Goal: Information Seeking & Learning: Check status

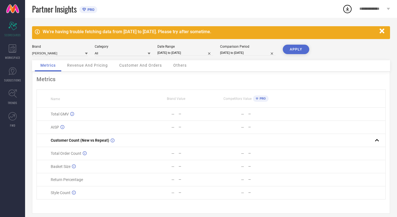
click at [173, 52] on input "[DATE] to [DATE]" at bounding box center [186, 53] width 56 height 6
select select "7"
select select "2025"
select select "8"
select select "2025"
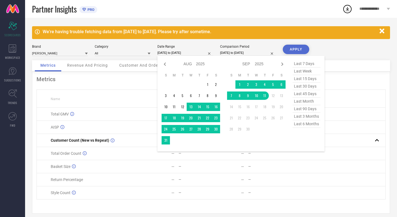
click at [313, 82] on span "last 15 days" at bounding box center [307, 79] width 28 height 8
type input "[DATE] to [DATE]"
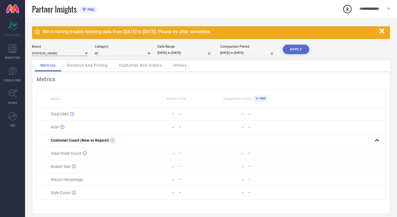
click at [73, 56] on input at bounding box center [60, 53] width 56 height 6
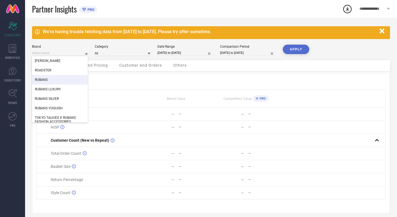
click at [70, 77] on div "RUBANS" at bounding box center [60, 79] width 56 height 9
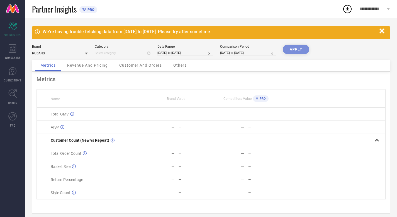
click at [294, 50] on div "APPLY" at bounding box center [296, 53] width 26 height 16
type input "All"
click at [295, 43] on div "We're having trouble fetching data from [DATE] to [DATE]. Please try after some…" at bounding box center [211, 120] width 372 height 204
click at [294, 45] on button "APPLY" at bounding box center [296, 49] width 26 height 9
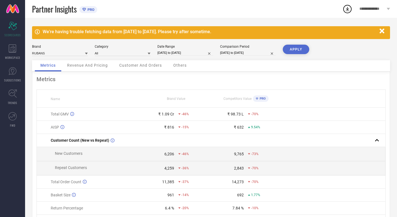
click at [199, 54] on input "[DATE] to [DATE]" at bounding box center [186, 53] width 56 height 6
select select "7"
select select "2025"
select select "8"
select select "2025"
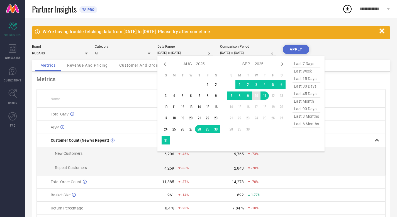
click at [257, 95] on td "10" at bounding box center [256, 95] width 8 height 8
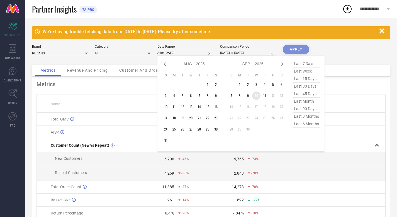
type input "[DATE] to [DATE]"
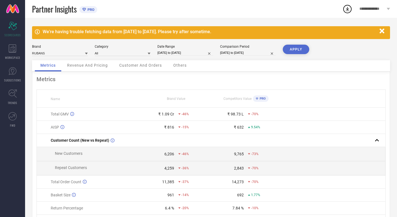
click at [291, 49] on button "APPLY" at bounding box center [296, 49] width 26 height 9
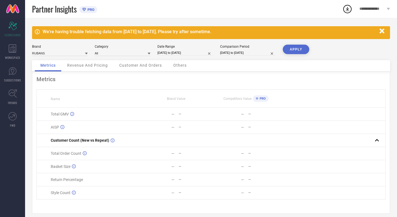
click at [183, 53] on input "[DATE] to [DATE]" at bounding box center [186, 53] width 56 height 6
select select "8"
select select "2025"
select select "9"
select select "2025"
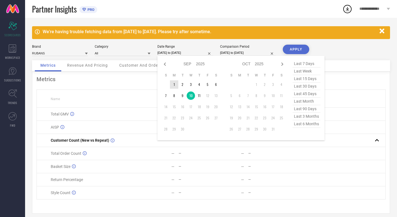
click at [175, 85] on td "1" at bounding box center [174, 84] width 8 height 8
type input "After [DATE]"
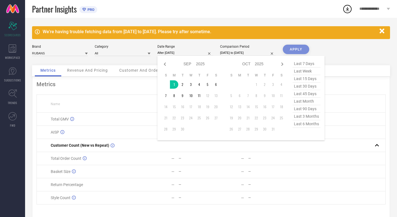
click at [298, 50] on div "APPLY" at bounding box center [296, 55] width 26 height 21
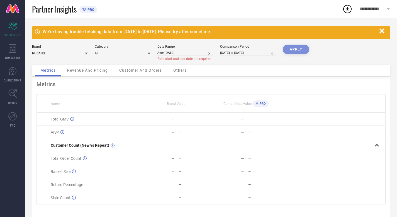
click at [195, 52] on input "After [DATE]" at bounding box center [186, 53] width 56 height 6
select select "8"
select select "2025"
select select "9"
select select "2025"
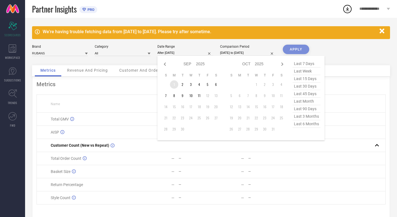
type input "[DATE] to [DATE]"
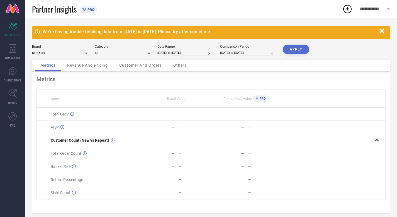
click at [286, 51] on button "APPLY" at bounding box center [296, 49] width 26 height 9
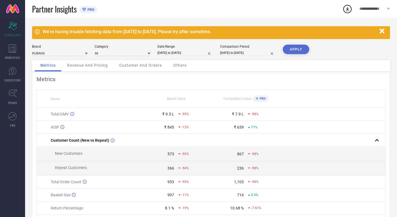
click at [194, 54] on input "[DATE] to [DATE]" at bounding box center [186, 53] width 56 height 6
select select "8"
select select "2025"
select select "9"
select select "2025"
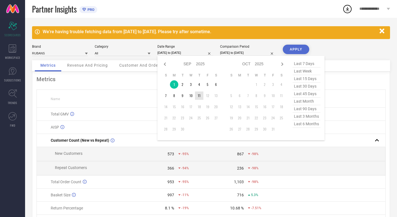
click at [199, 96] on td "11" at bounding box center [199, 95] width 8 height 8
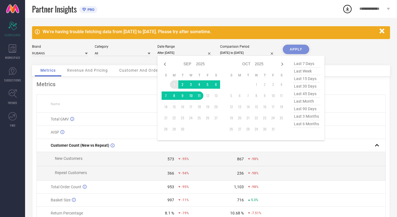
type input "[DATE] to [DATE]"
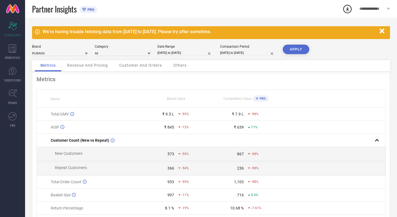
click at [298, 48] on button "APPLY" at bounding box center [296, 49] width 26 height 9
click at [94, 64] on span "Revenue And Pricing" at bounding box center [87, 65] width 41 height 4
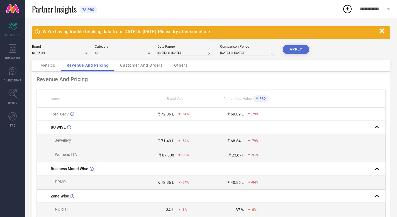
click at [132, 64] on span "Customer And Orders" at bounding box center [141, 65] width 43 height 4
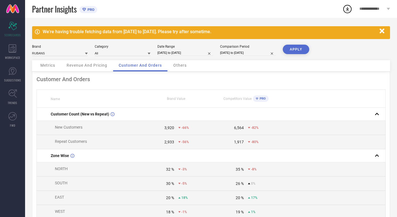
click at [175, 66] on span "Others" at bounding box center [179, 65] width 13 height 4
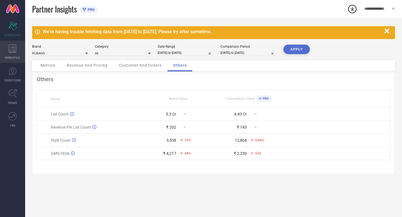
click at [16, 45] on icon at bounding box center [13, 48] width 8 height 8
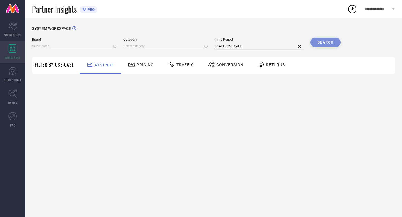
type input "[PERSON_NAME]"
type input "All"
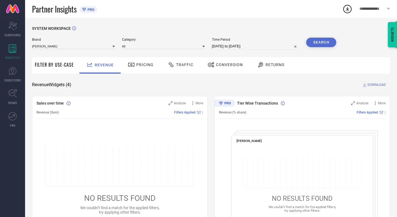
click at [57, 50] on div "Brand [PERSON_NAME] Category All Time Period [DATE] to [DATE] Search" at bounding box center [184, 46] width 305 height 17
click at [55, 46] on input at bounding box center [73, 46] width 83 height 6
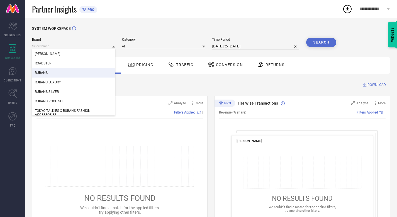
click at [55, 69] on div "RUBANS" at bounding box center [73, 72] width 83 height 9
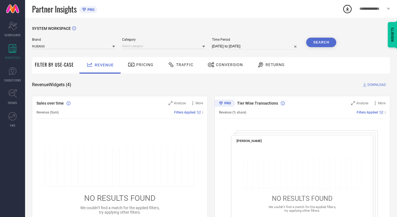
click at [165, 49] on div "Category" at bounding box center [163, 44] width 83 height 12
click at [159, 46] on input at bounding box center [163, 46] width 83 height 6
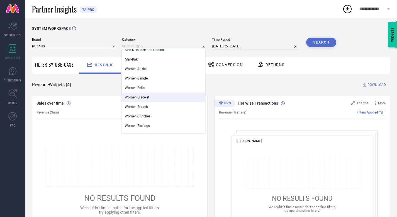
scroll to position [14, 0]
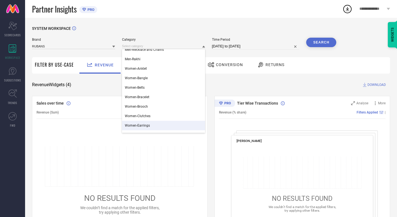
click at [145, 126] on span "Women-Earrings" at bounding box center [137, 126] width 25 height 4
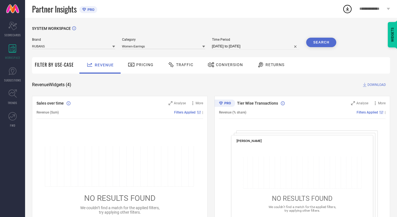
click at [317, 41] on button "Search" at bounding box center [321, 42] width 30 height 9
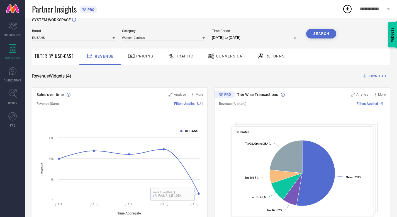
scroll to position [0, 0]
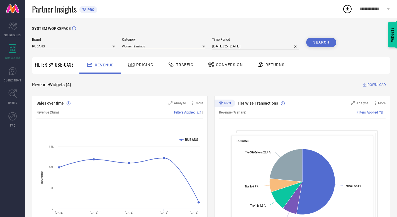
click at [177, 48] on input at bounding box center [163, 46] width 83 height 6
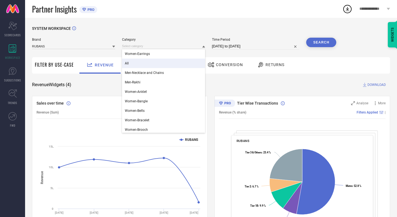
click at [170, 66] on div "All" at bounding box center [163, 63] width 83 height 9
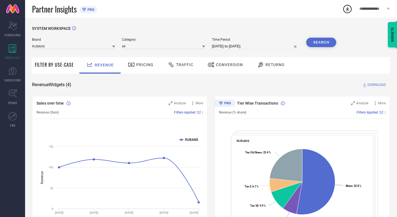
click at [312, 43] on button "Search" at bounding box center [321, 42] width 30 height 9
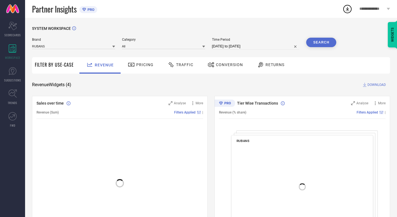
click at [282, 46] on input "[DATE] to [DATE]" at bounding box center [256, 46] width 88 height 7
select select "7"
select select "2025"
select select "8"
select select "2025"
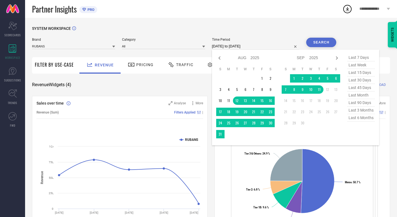
click at [356, 121] on span "last 6 months" at bounding box center [361, 118] width 28 height 8
type input "[DATE] to [DATE]"
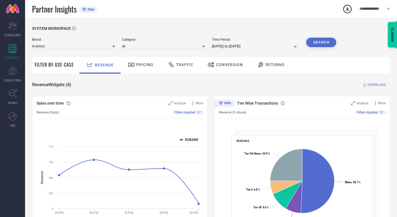
click at [330, 38] on button "Search" at bounding box center [321, 42] width 30 height 9
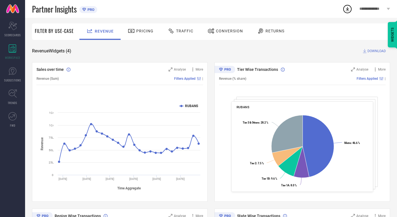
scroll to position [33, 0]
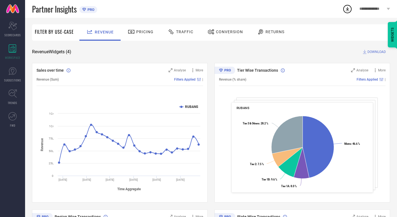
click at [180, 38] on div "Traffic" at bounding box center [181, 32] width 40 height 16
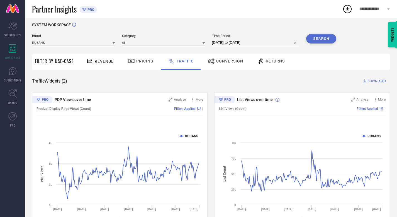
scroll to position [4, 0]
click at [223, 62] on span "Conversion" at bounding box center [229, 60] width 27 height 4
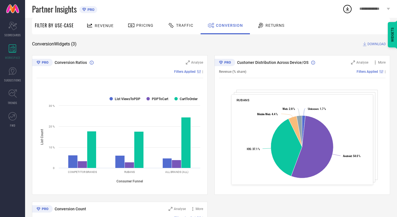
scroll to position [0, 0]
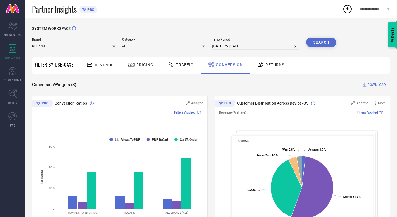
click at [270, 66] on span "Returns" at bounding box center [275, 64] width 19 height 4
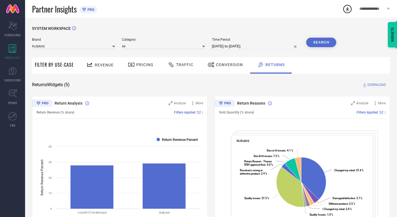
click at [107, 62] on div "Revenue" at bounding box center [100, 65] width 30 height 10
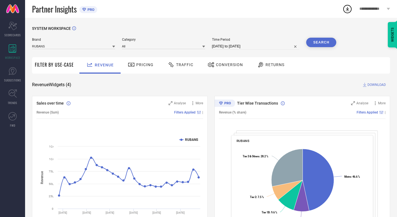
click at [144, 65] on span "Pricing" at bounding box center [144, 64] width 17 height 4
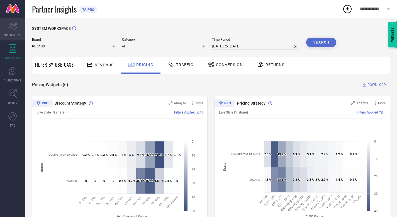
click at [12, 28] on icon "Scorecard" at bounding box center [12, 26] width 9 height 8
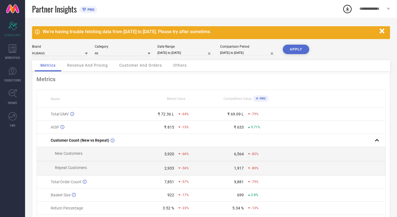
click at [199, 52] on input "[DATE] to [DATE]" at bounding box center [186, 53] width 56 height 6
select select "8"
select select "2025"
select select "9"
select select "2025"
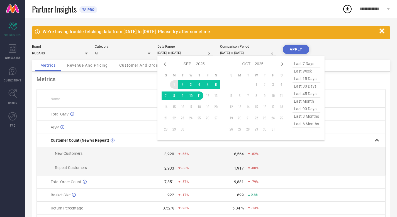
click at [173, 85] on td "1" at bounding box center [174, 84] width 8 height 8
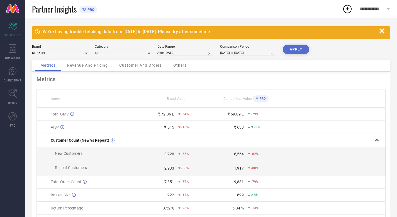
type input "[DATE] to [DATE]"
click at [293, 45] on button "APPLY" at bounding box center [296, 49] width 26 height 9
